Goal: Task Accomplishment & Management: Use online tool/utility

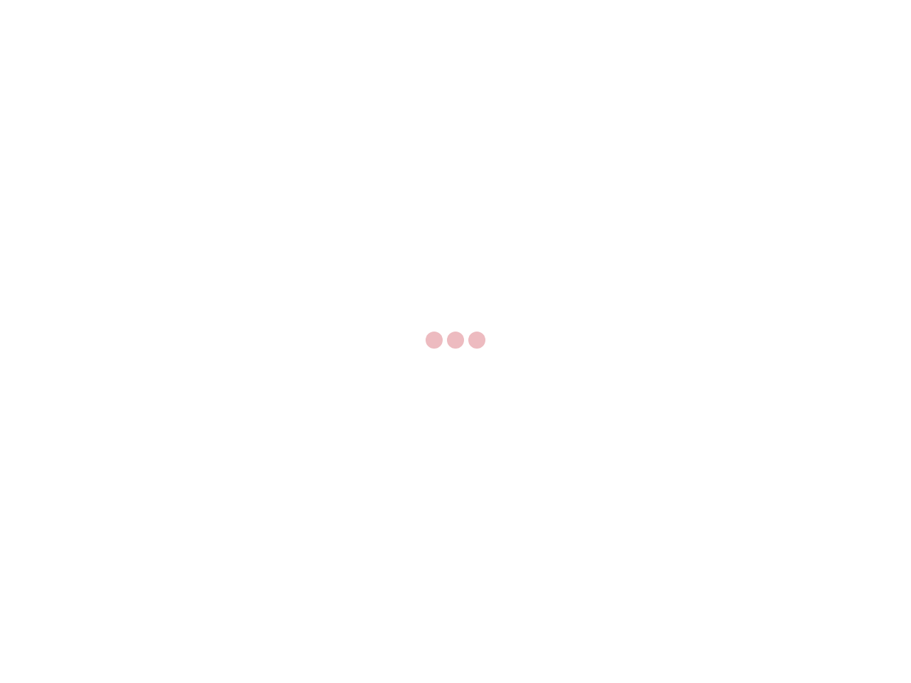
select select "US"
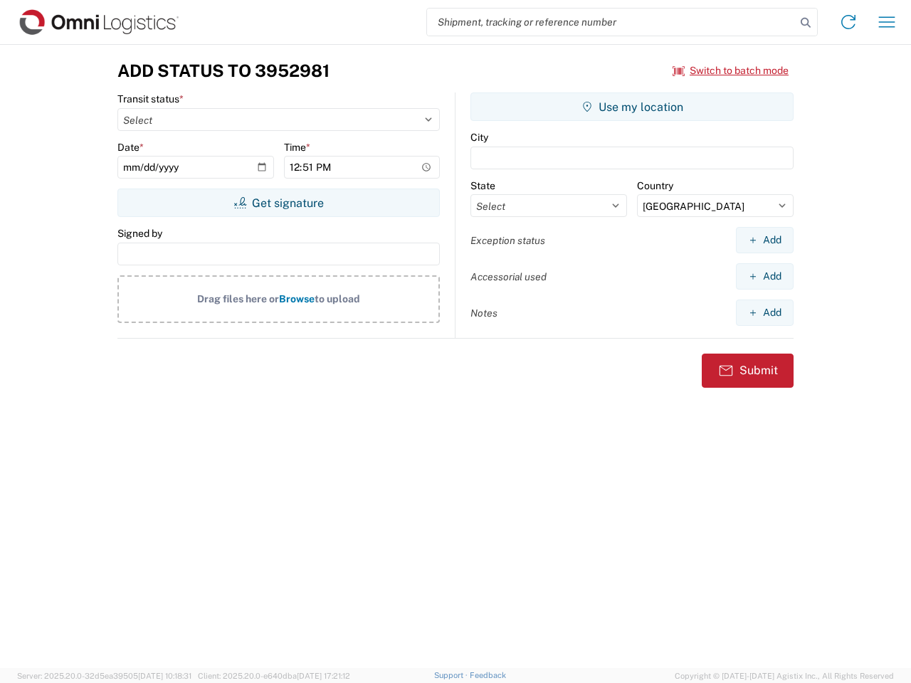
click at [612, 22] on input "search" at bounding box center [611, 22] width 369 height 27
click at [806, 23] on icon at bounding box center [806, 23] width 20 height 20
click at [849, 22] on icon at bounding box center [848, 22] width 23 height 23
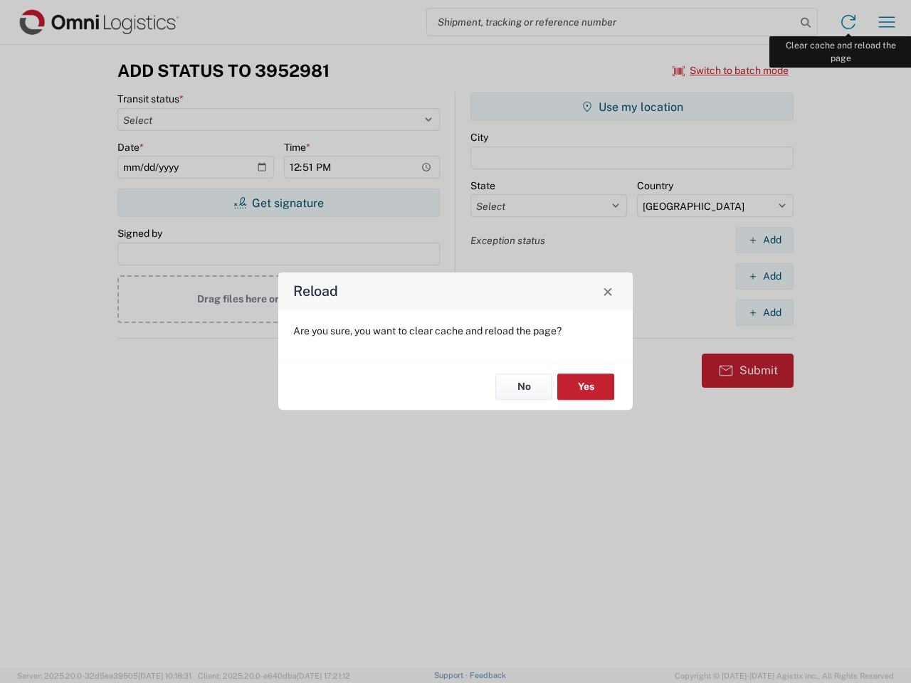
click at [887, 22] on div "Reload Are you sure, you want to clear cache and reload the page? No Yes" at bounding box center [455, 341] width 911 height 683
click at [731, 70] on div "Reload Are you sure, you want to clear cache and reload the page? No Yes" at bounding box center [455, 341] width 911 height 683
click at [278, 203] on div "Reload Are you sure, you want to clear cache and reload the page? No Yes" at bounding box center [455, 341] width 911 height 683
click at [632, 107] on div "Reload Are you sure, you want to clear cache and reload the page? No Yes" at bounding box center [455, 341] width 911 height 683
click at [765, 240] on div "Reload Are you sure, you want to clear cache and reload the page? No Yes" at bounding box center [455, 341] width 911 height 683
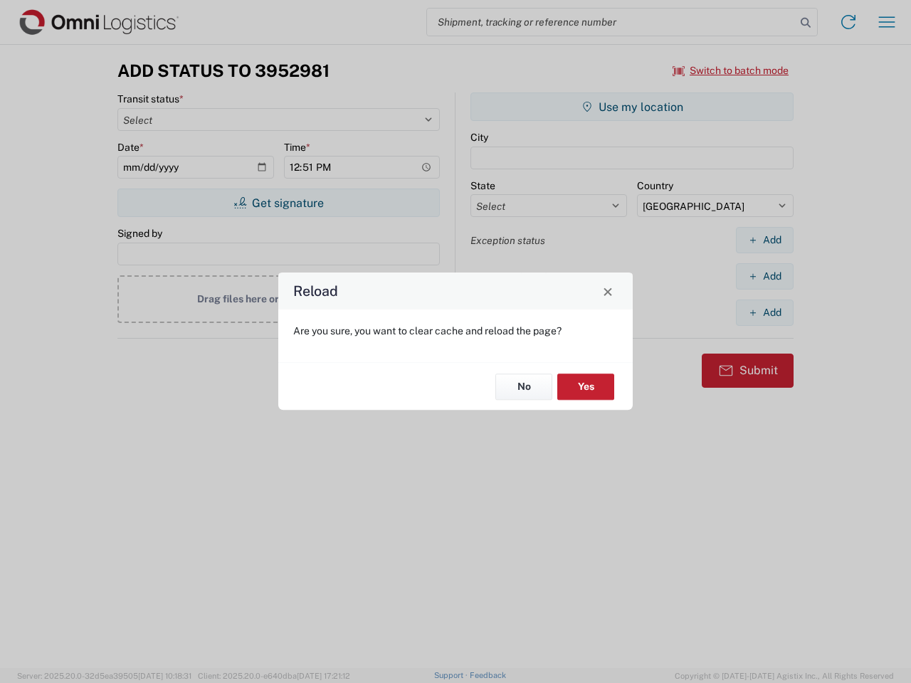
click at [765, 276] on div "Reload Are you sure, you want to clear cache and reload the page? No Yes" at bounding box center [455, 341] width 911 height 683
click at [765, 313] on div "Reload Are you sure, you want to clear cache and reload the page? No Yes" at bounding box center [455, 341] width 911 height 683
